Goal: Task Accomplishment & Management: Manage account settings

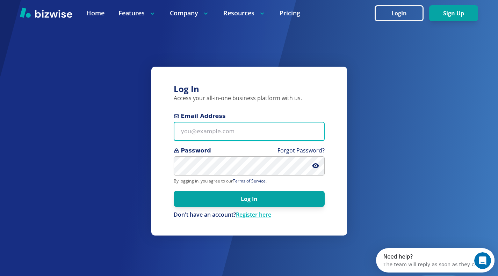
click at [198, 133] on input "Email Address" at bounding box center [249, 131] width 151 height 19
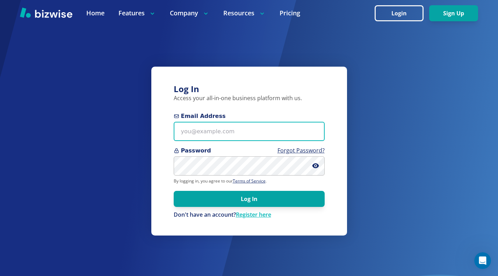
type input "[EMAIL_ADDRESS][DOMAIN_NAME]"
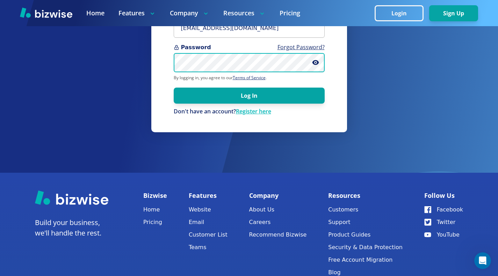
scroll to position [105, 0]
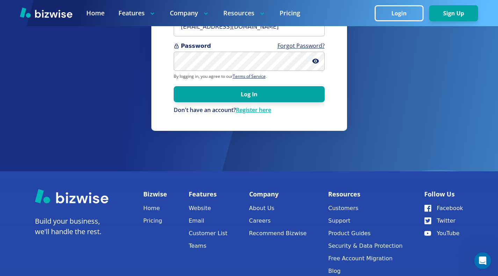
click at [337, 124] on div "Log In Access your all-in-one business platform with us. Email Address [EMAIL_A…" at bounding box center [249, 46] width 196 height 169
click at [267, 91] on button "Log In" at bounding box center [249, 94] width 151 height 16
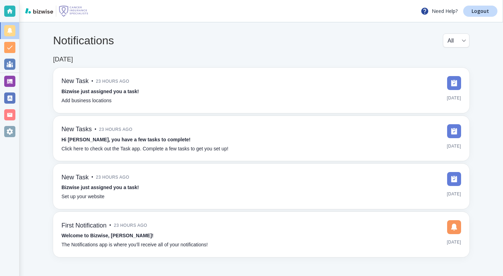
click at [190, 36] on div "Notifications All all ​" at bounding box center [261, 45] width 416 height 22
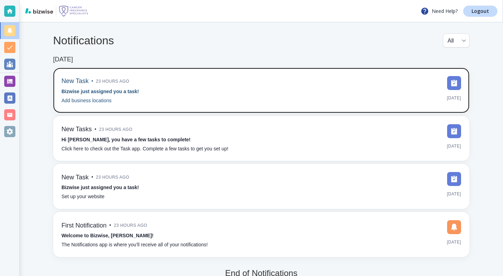
click at [450, 81] on img at bounding box center [454, 83] width 14 height 14
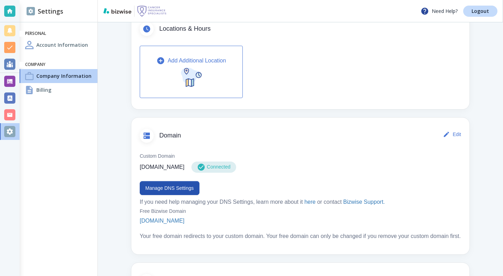
scroll to position [338, 0]
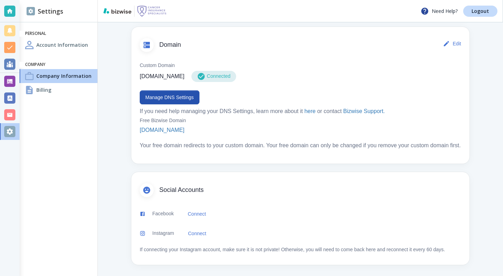
click at [203, 213] on button "Connect" at bounding box center [197, 214] width 24 height 14
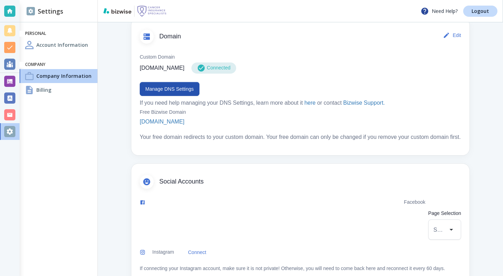
scroll to position [365, 0]
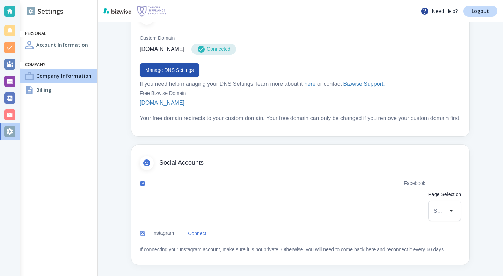
click at [448, 208] on icon "Open" at bounding box center [451, 211] width 8 height 8
click at [450, 153] on li "Cancer & Life Insurance Specialists" at bounding box center [440, 162] width 32 height 29
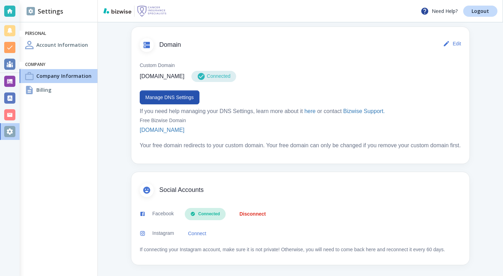
click at [43, 92] on h4 "Billing" at bounding box center [43, 89] width 15 height 7
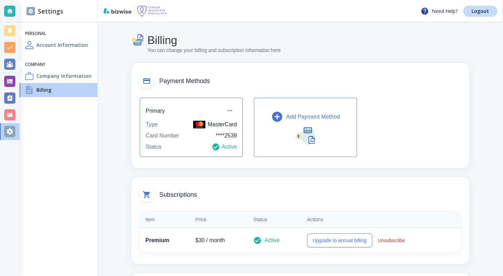
click at [228, 111] on icon "button" at bounding box center [229, 110] width 7 height 7
drag, startPoint x: 230, startPoint y: 121, endPoint x: 233, endPoint y: 126, distance: 6.1
click at [230, 121] on ul "Edit payment method" at bounding box center [255, 126] width 64 height 17
click at [233, 129] on li "Edit payment method" at bounding box center [255, 126] width 58 height 11
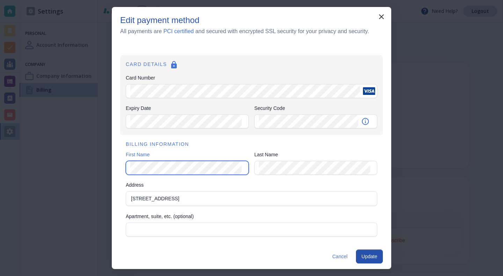
click at [0, 174] on div "Edit payment method All payments are PCI certified and secured with encrypted S…" at bounding box center [251, 138] width 503 height 276
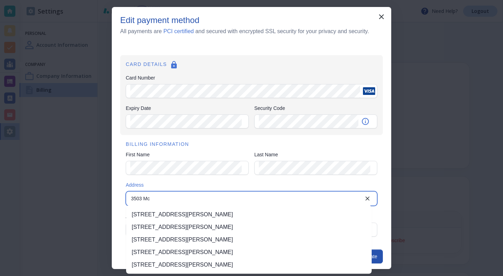
click at [144, 211] on li "3503 McElroy Street, Eau Claire, WI, USA" at bounding box center [249, 215] width 246 height 13
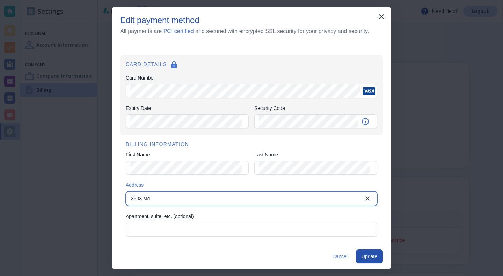
type input "3503 McElroy Street"
type input "Eau Claire"
type input "WI"
type input "54701"
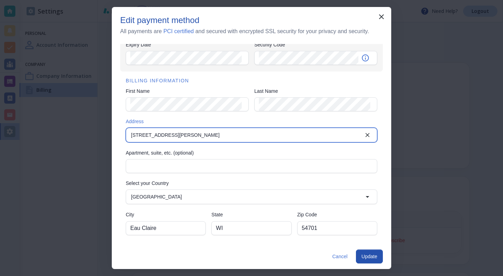
type input "3503 McElroy Street"
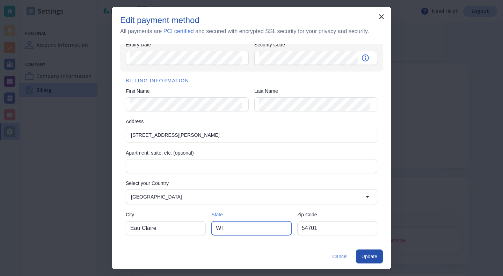
click at [264, 225] on input "WI" at bounding box center [251, 228] width 71 height 13
click at [331, 247] on div "Cancel Update" at bounding box center [251, 256] width 279 height 25
click at [365, 255] on button "Update" at bounding box center [369, 257] width 27 height 14
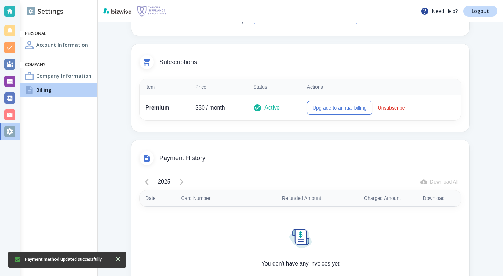
scroll to position [126, 0]
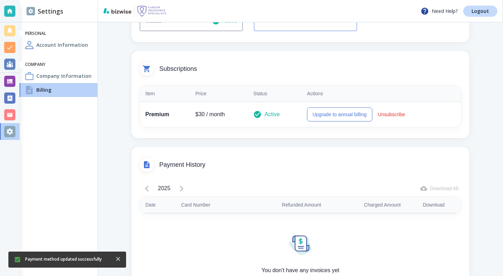
click at [64, 80] on div "Company Information" at bounding box center [59, 76] width 78 height 14
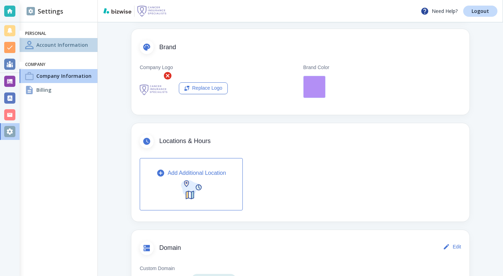
click at [65, 40] on div "Account Information" at bounding box center [59, 45] width 78 height 14
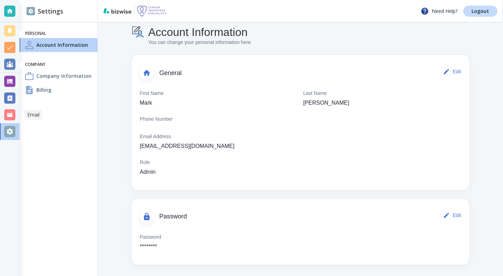
click at [11, 116] on div at bounding box center [9, 114] width 11 height 11
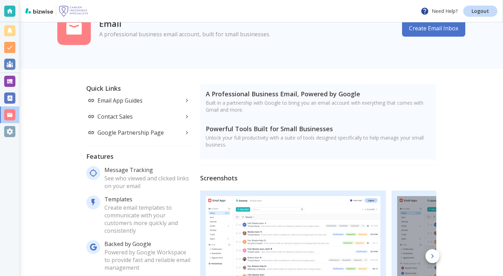
scroll to position [6, 0]
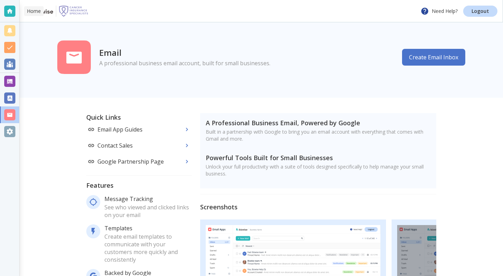
click at [7, 15] on div at bounding box center [9, 11] width 11 height 11
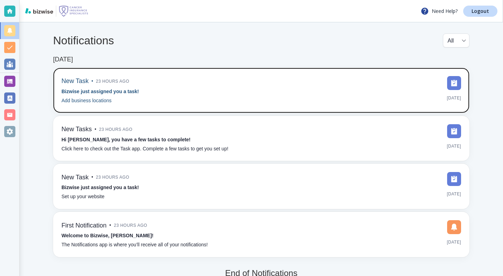
click at [450, 85] on img at bounding box center [454, 83] width 14 height 14
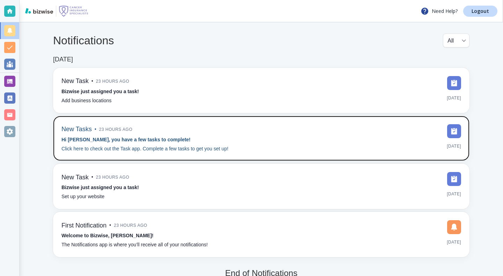
click at [453, 132] on img at bounding box center [454, 131] width 14 height 14
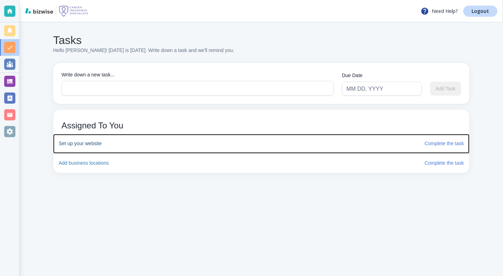
click at [71, 146] on h6 "Set up your website" at bounding box center [239, 144] width 360 height 8
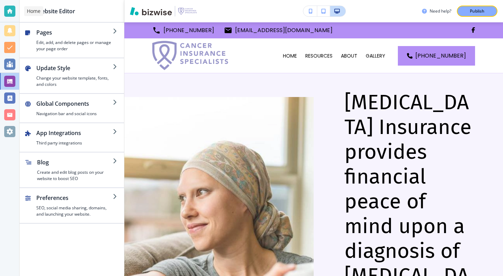
click at [13, 10] on div at bounding box center [9, 11] width 11 height 11
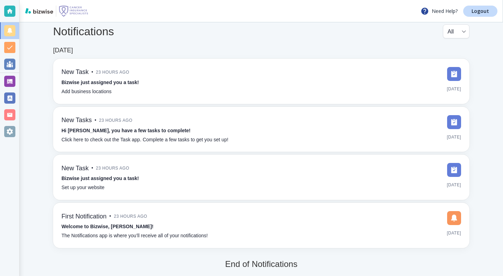
scroll to position [14, 0]
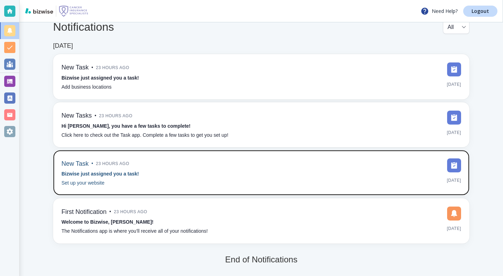
click at [449, 163] on img at bounding box center [454, 166] width 14 height 14
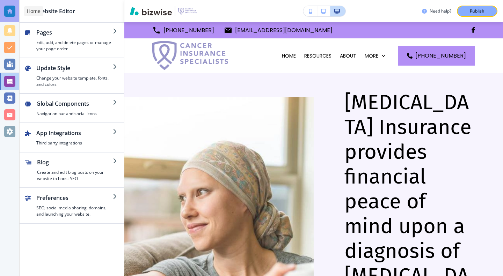
click at [8, 8] on div at bounding box center [9, 11] width 11 height 11
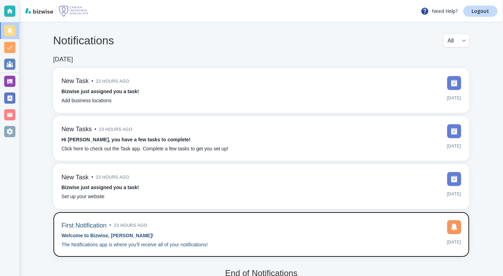
click at [449, 226] on img at bounding box center [454, 227] width 14 height 14
click at [451, 231] on img at bounding box center [454, 227] width 14 height 14
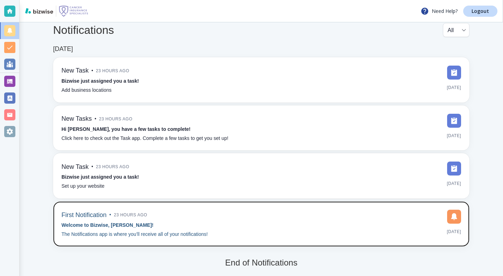
scroll to position [14, 0]
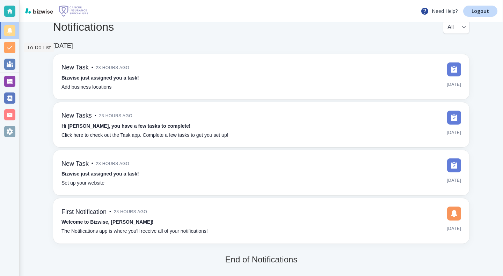
click at [7, 50] on div at bounding box center [9, 47] width 11 height 11
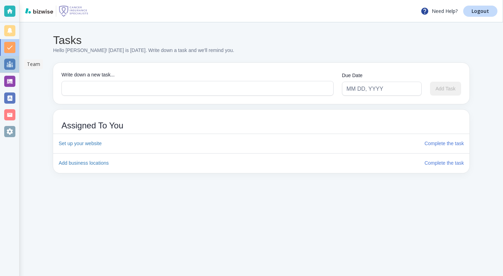
click at [8, 67] on div at bounding box center [9, 64] width 11 height 11
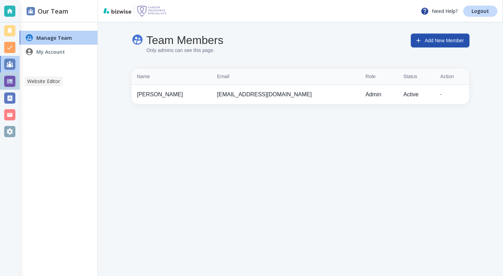
click at [9, 79] on div at bounding box center [9, 81] width 11 height 11
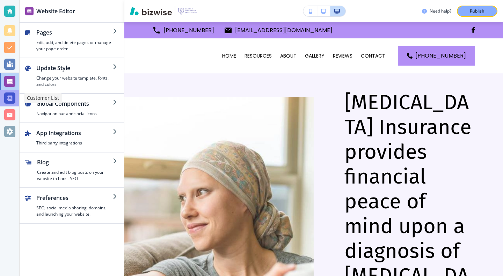
click at [10, 94] on div at bounding box center [9, 98] width 11 height 11
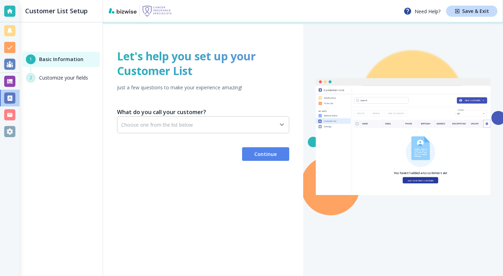
click at [278, 117] on div "What do you call your customer? ​" at bounding box center [203, 121] width 172 height 26
click at [278, 121] on icon "Open" at bounding box center [282, 125] width 8 height 8
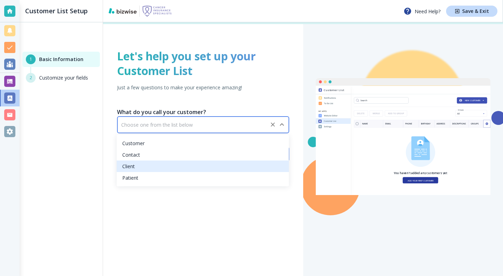
click at [277, 162] on li "Client" at bounding box center [203, 167] width 172 height 12
type input "Client"
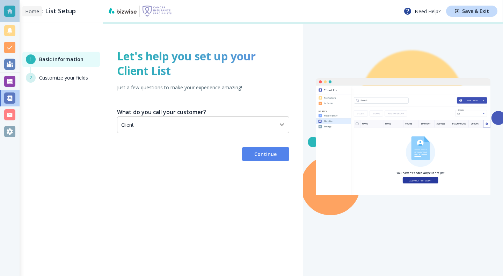
click at [9, 13] on div at bounding box center [9, 11] width 11 height 11
